Goal: Information Seeking & Learning: Learn about a topic

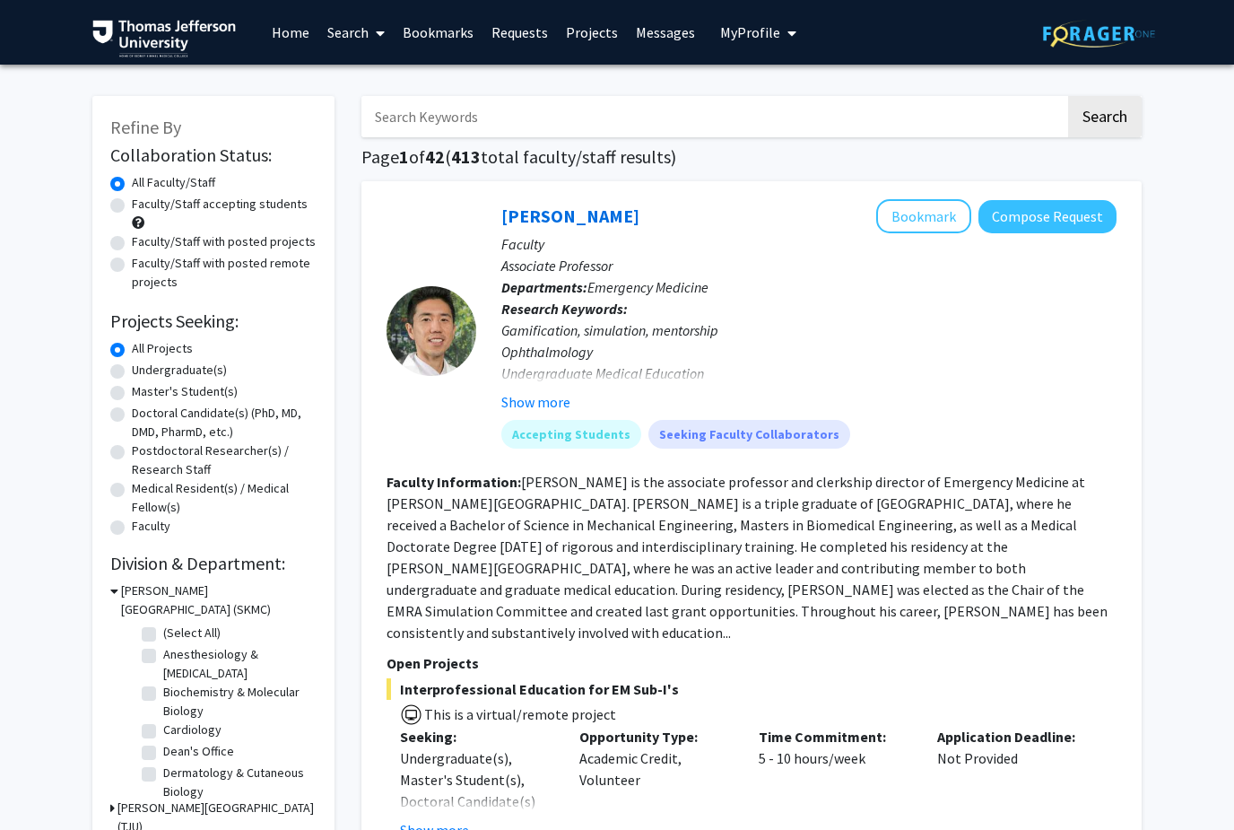
click at [627, 35] on link "Messages" at bounding box center [665, 32] width 77 height 63
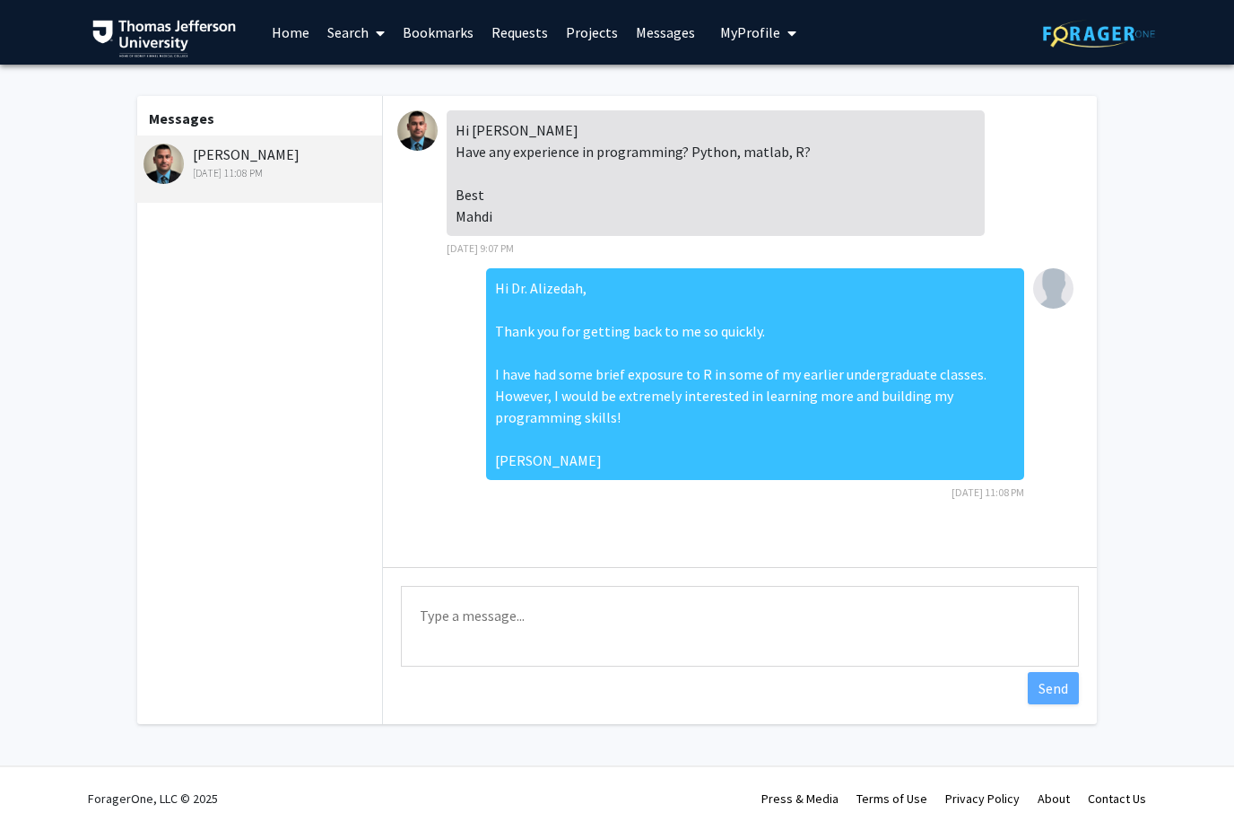
click at [371, 30] on span at bounding box center [377, 33] width 16 height 63
click at [392, 81] on span "Faculty/Staff" at bounding box center [384, 83] width 132 height 36
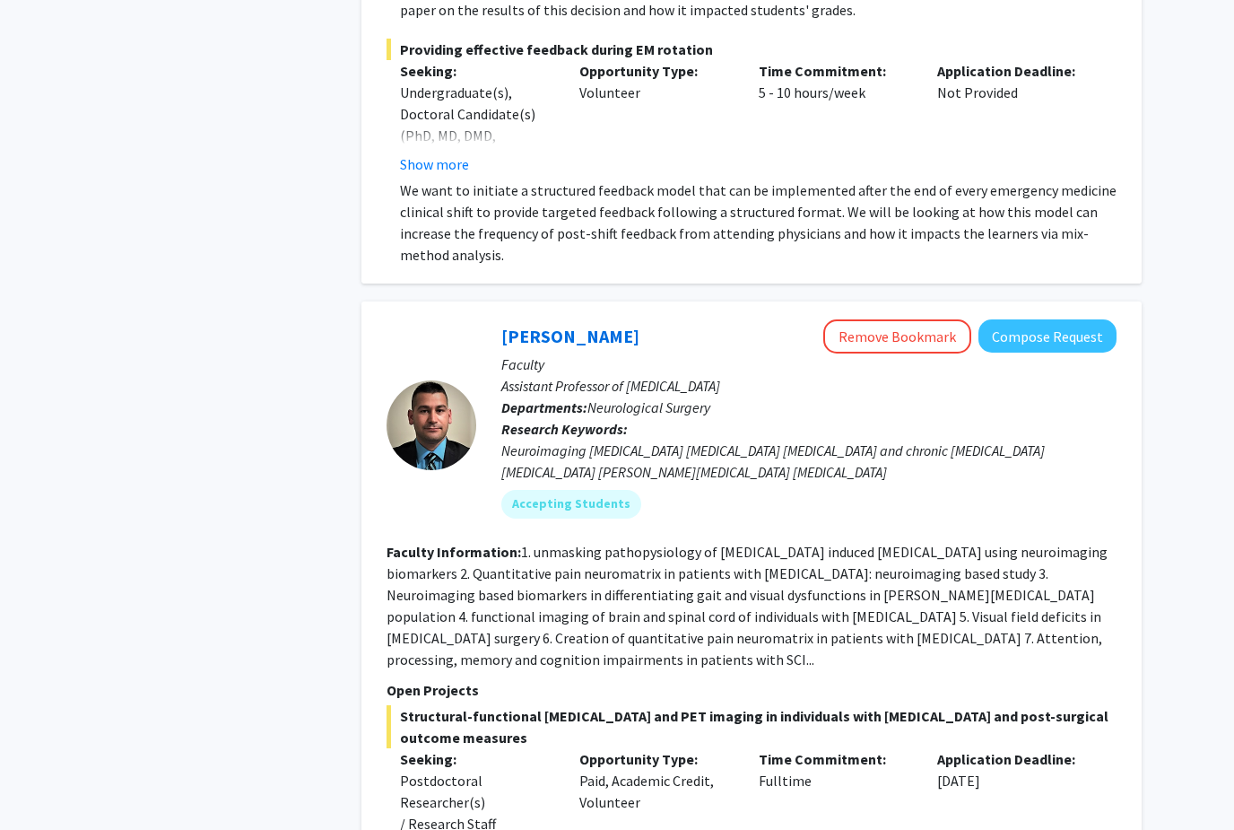
scroll to position [1409, 0]
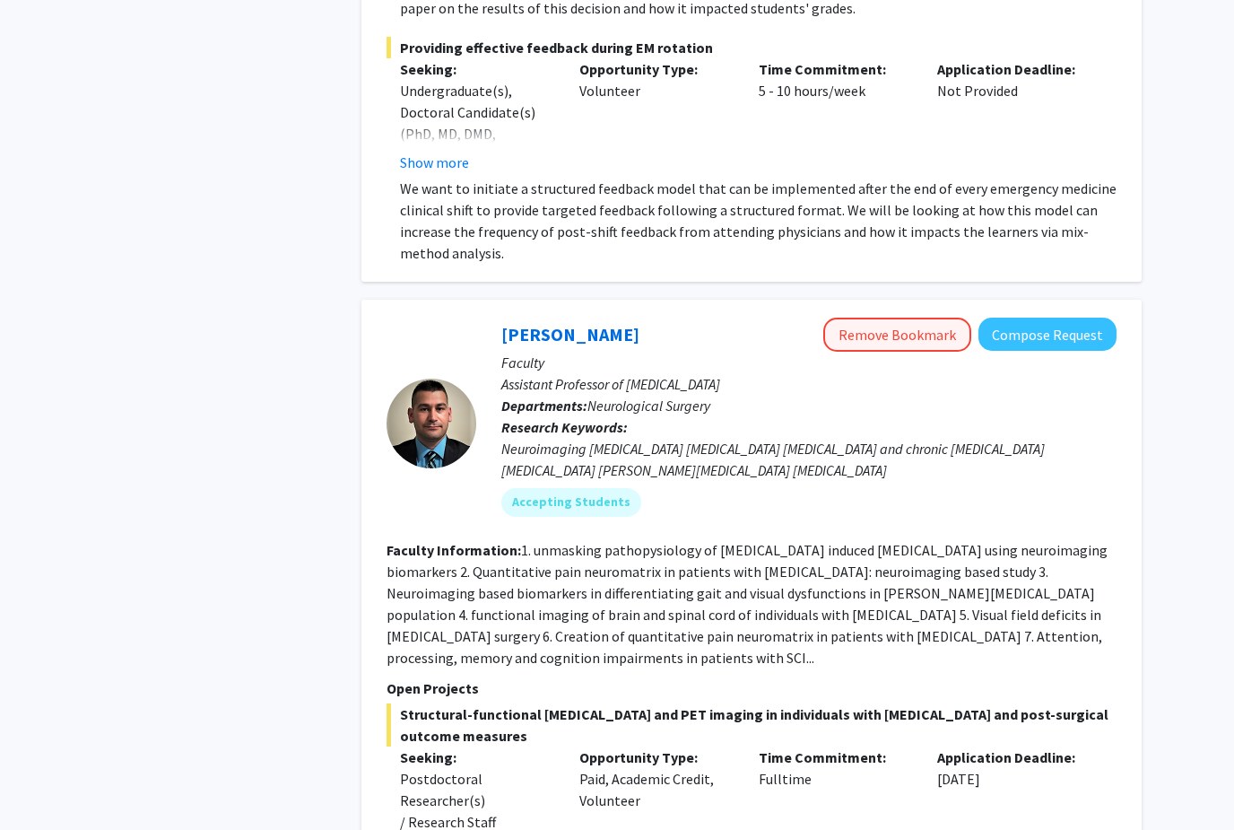
click at [897, 318] on button "Remove Bookmark" at bounding box center [897, 334] width 148 height 34
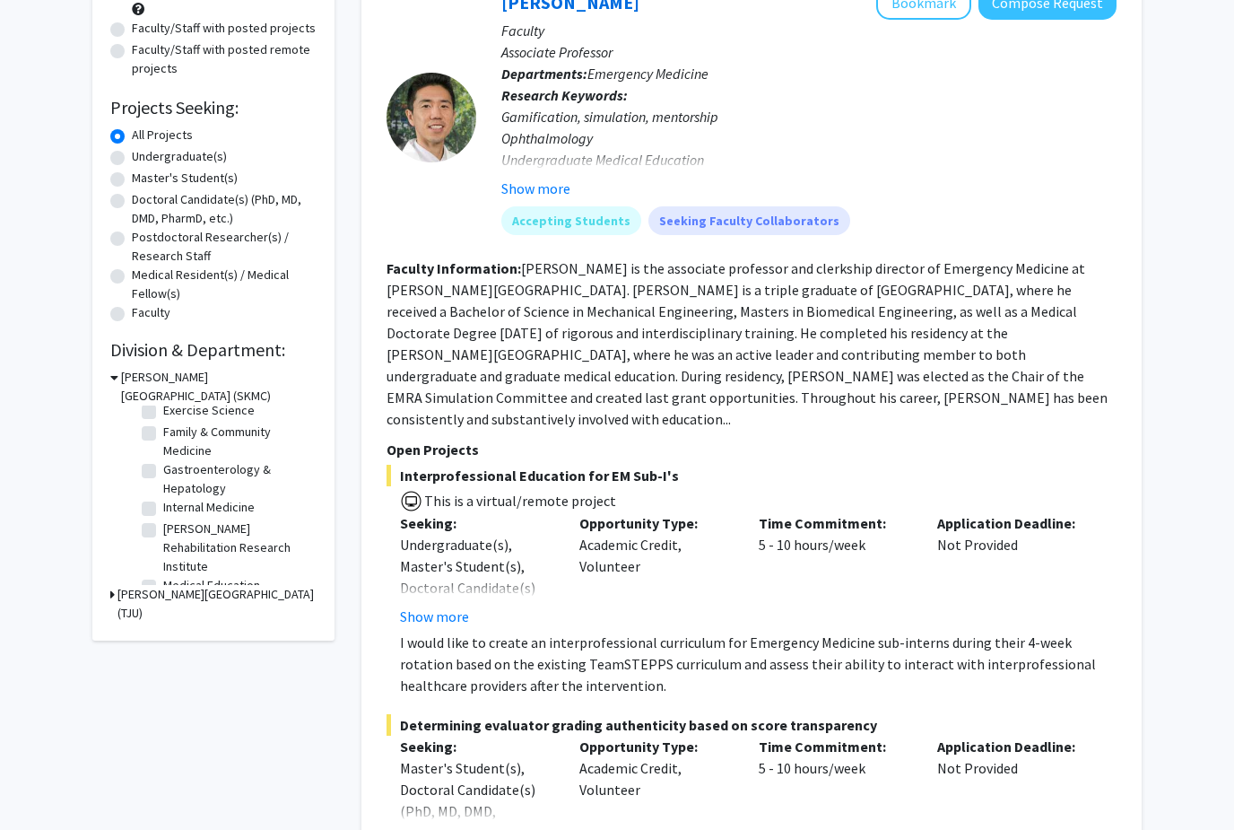
scroll to position [207, 0]
drag, startPoint x: 153, startPoint y: 469, endPoint x: 153, endPoint y: 682, distance: 213.4
click at [163, 469] on label "Gastroenterology & Hepatology" at bounding box center [237, 480] width 149 height 38
click at [163, 469] on input "Gastroenterology & Hepatology" at bounding box center [169, 467] width 12 height 12
checkbox input "true"
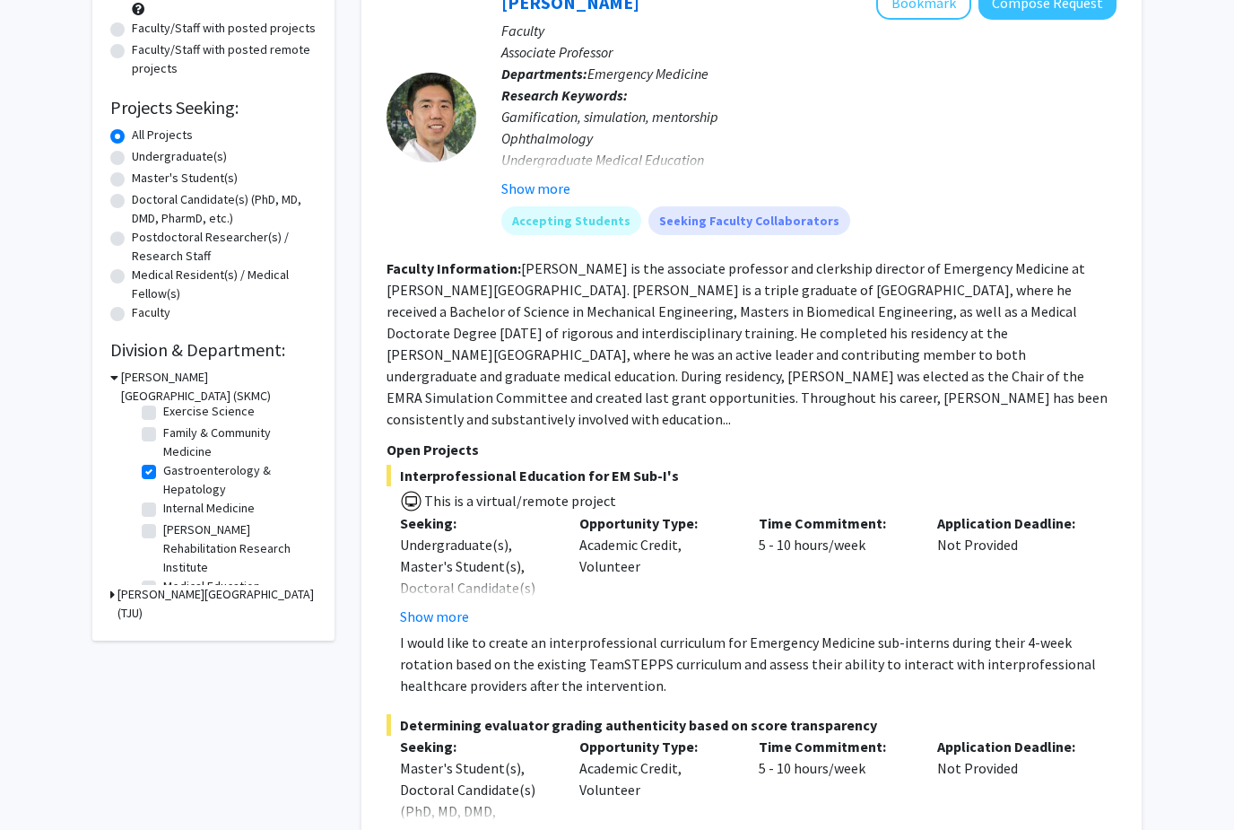
checkbox input "true"
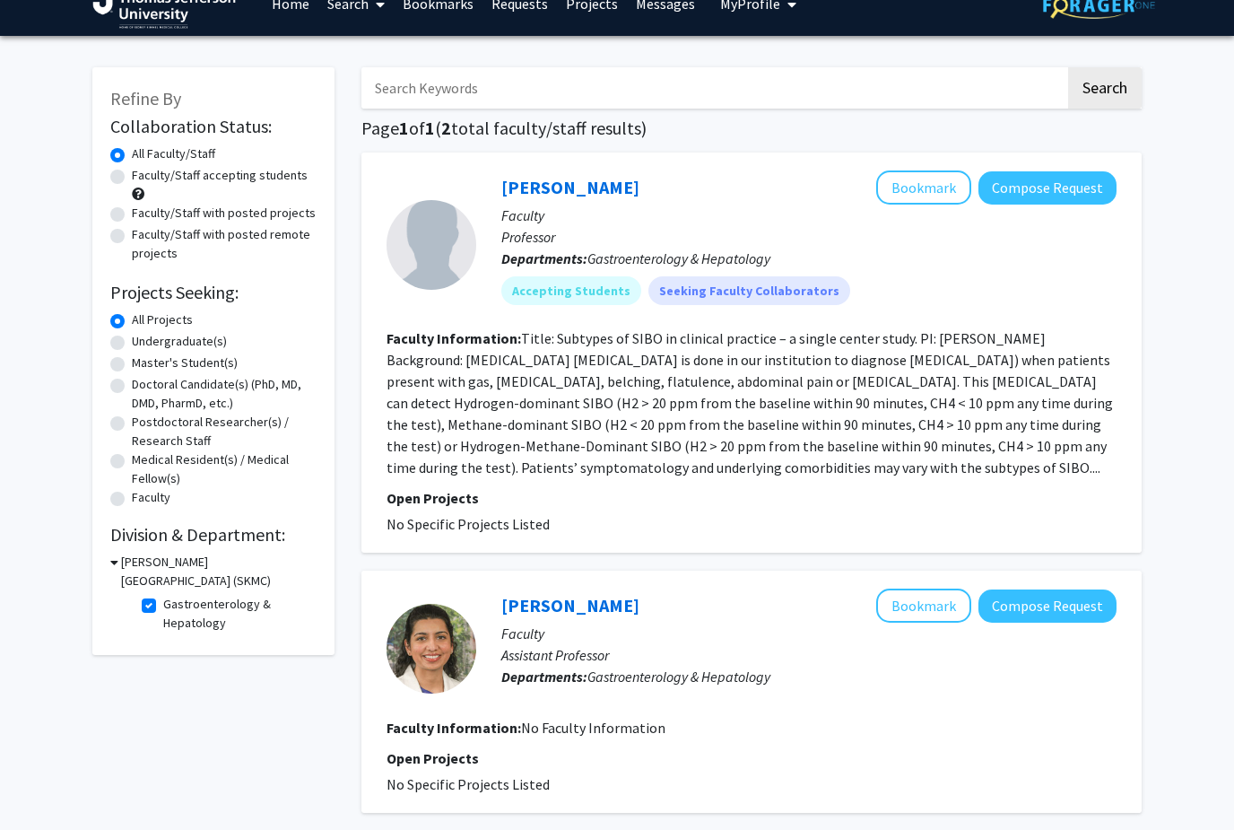
scroll to position [28, 0]
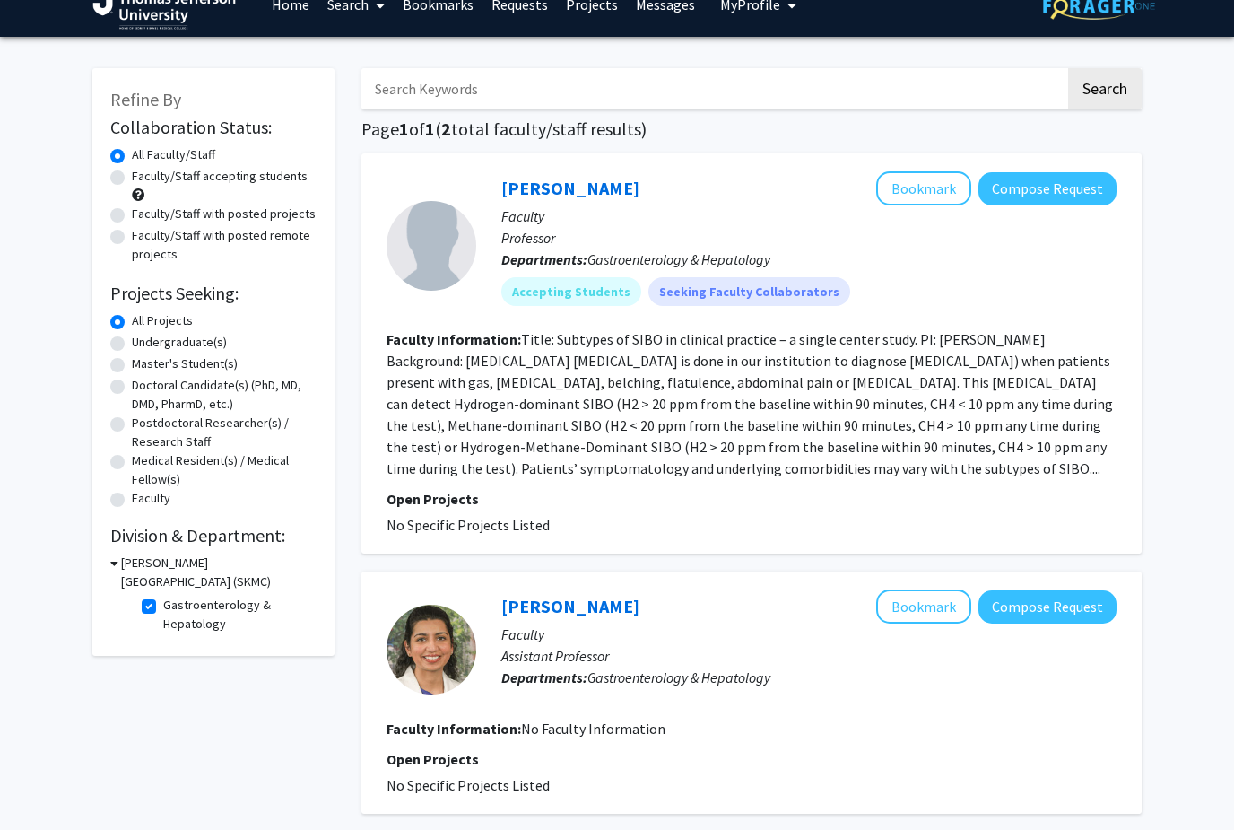
click at [163, 606] on label "Gastroenterology & Hepatology" at bounding box center [237, 614] width 149 height 38
click at [163, 606] on input "Gastroenterology & Hepatology" at bounding box center [169, 601] width 12 height 12
checkbox input "false"
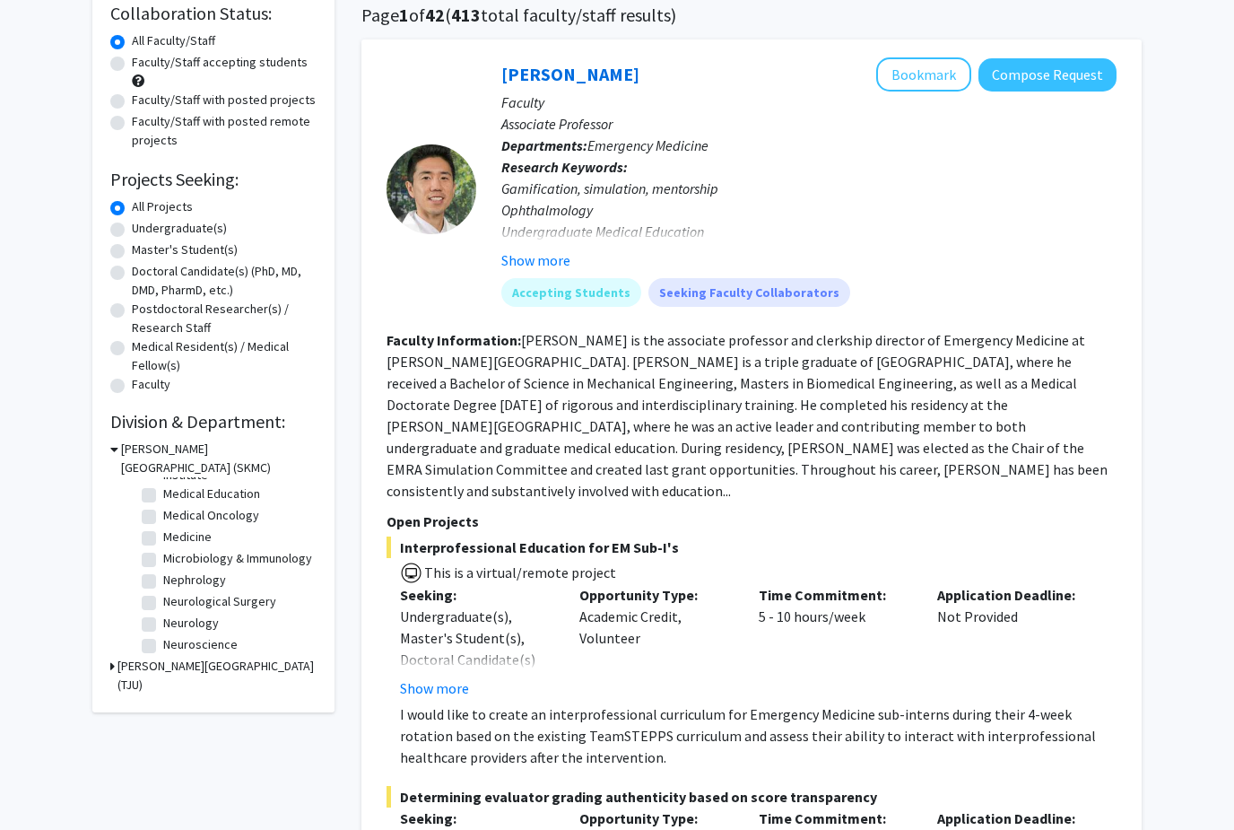
scroll to position [376, 0]
click at [163, 555] on label "Microbiology & Immunology" at bounding box center [237, 554] width 149 height 19
click at [163, 555] on input "Microbiology & Immunology" at bounding box center [169, 551] width 12 height 12
checkbox input "true"
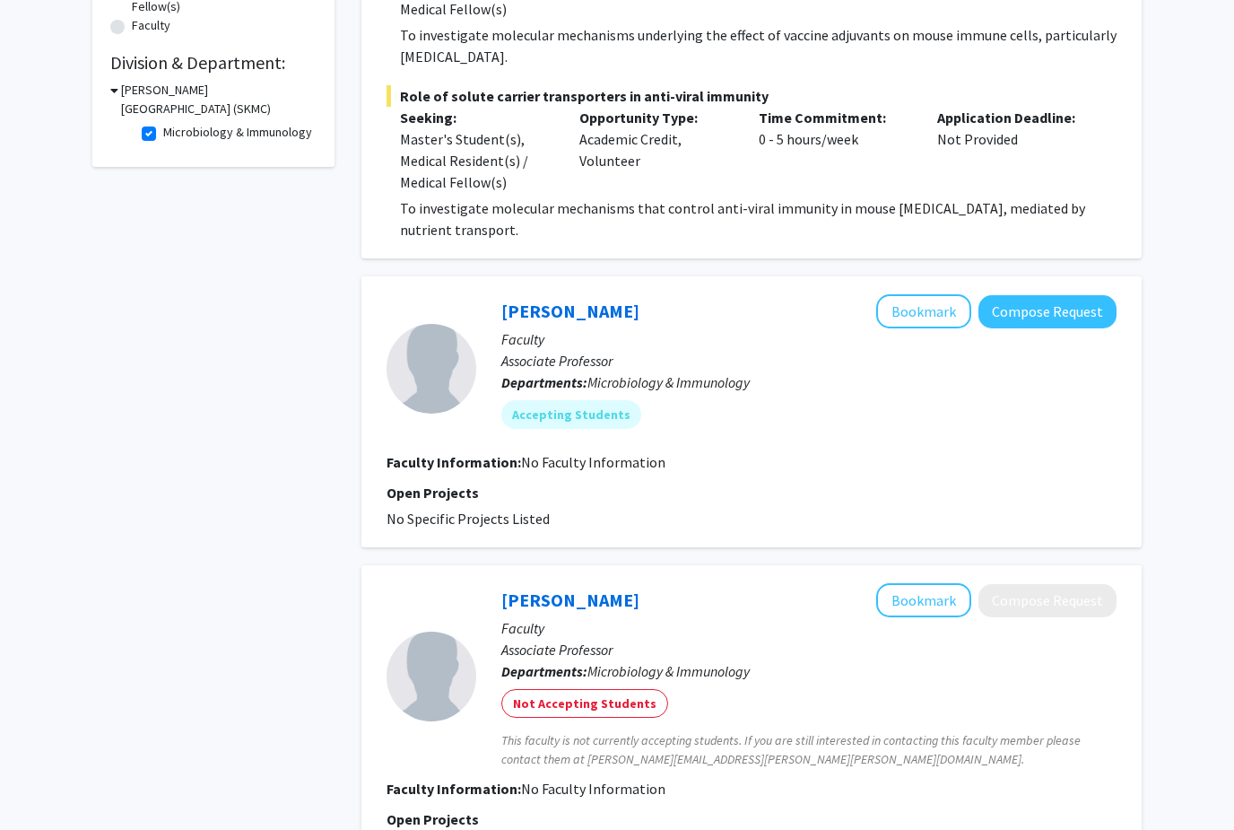
scroll to position [500, 0]
